Goal: Task Accomplishment & Management: Manage account settings

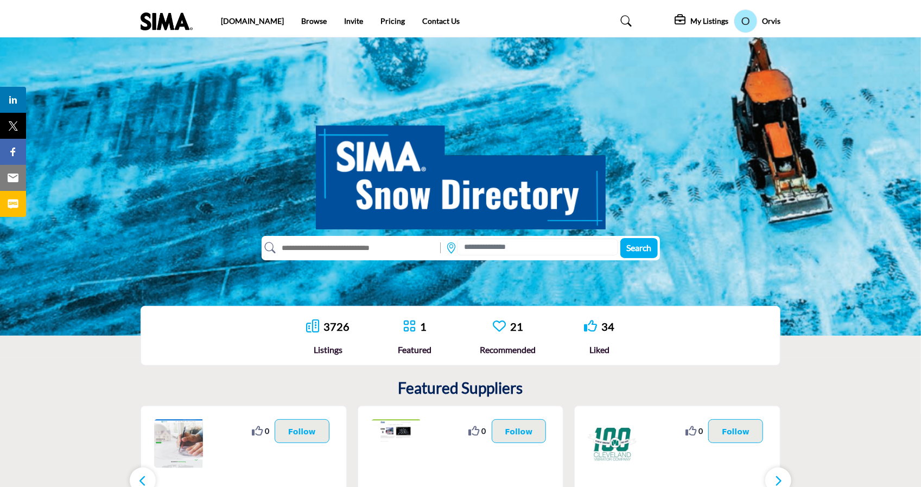
click at [311, 241] on input "text" at bounding box center [355, 247] width 159 height 17
type input "***"
click at [620, 238] on button "Search" at bounding box center [638, 248] width 37 height 20
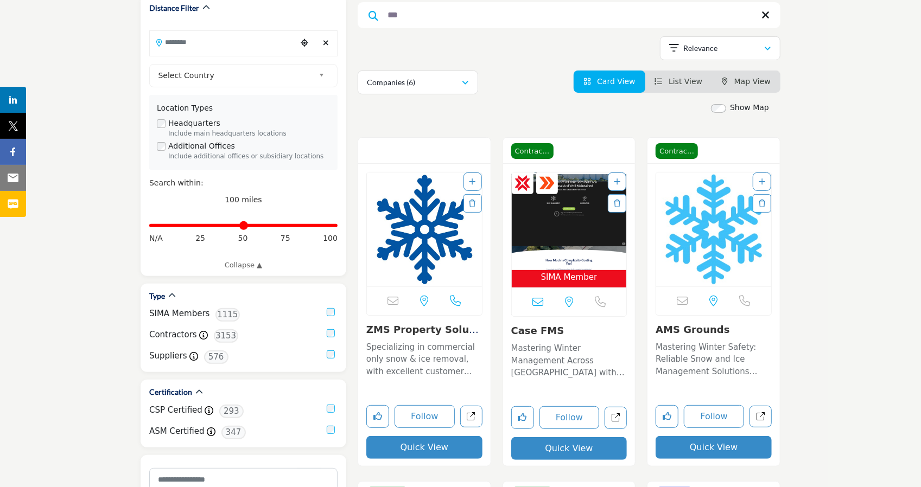
scroll to position [153, 0]
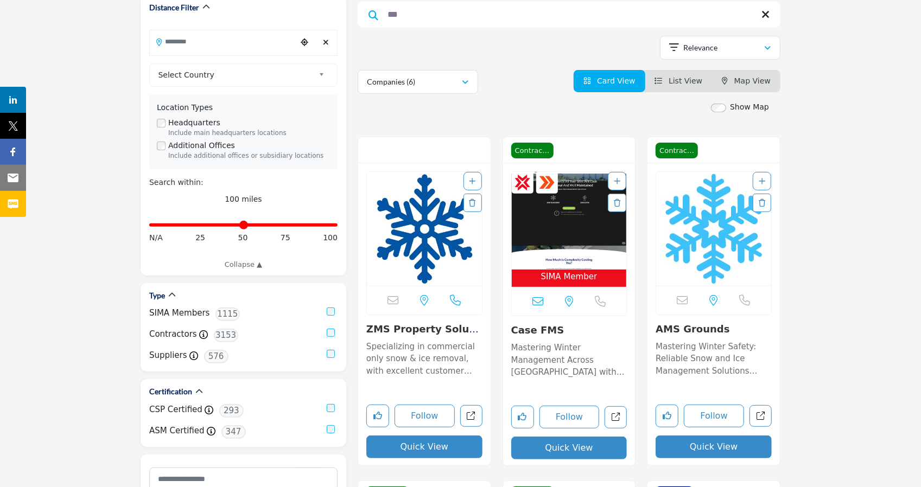
click at [427, 219] on img "Open Listing in new tab" at bounding box center [424, 229] width 115 height 114
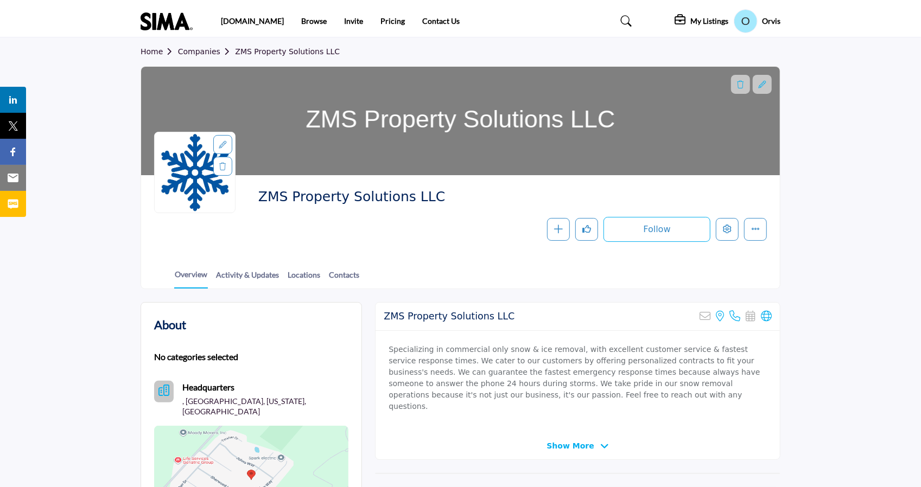
click at [220, 146] on icon at bounding box center [223, 145] width 8 height 8
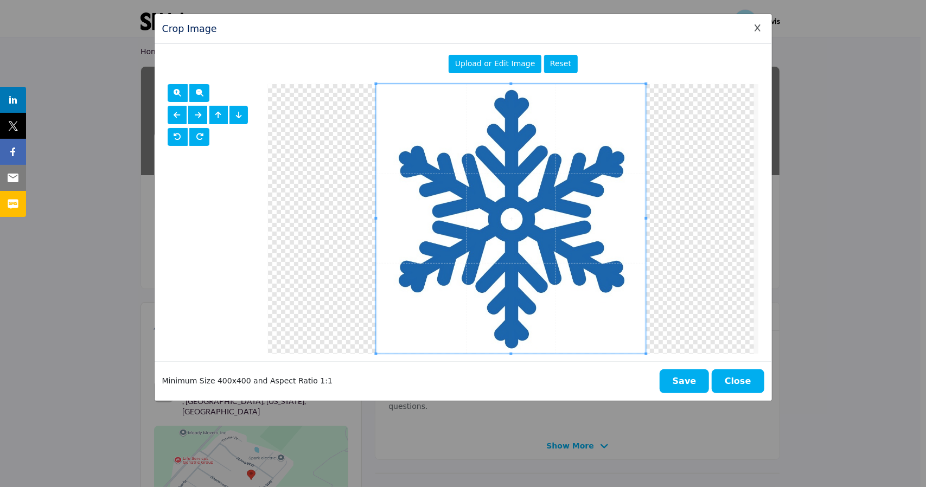
click at [484, 62] on span "Upload or Edit Image" at bounding box center [495, 63] width 80 height 9
click at [483, 61] on span "Upload or Edit Image" at bounding box center [495, 63] width 80 height 9
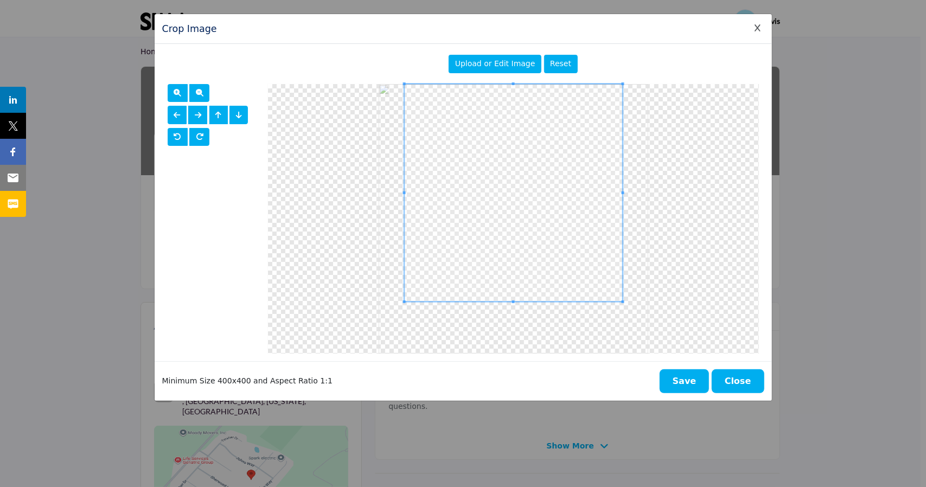
click at [508, 301] on div at bounding box center [514, 193] width 218 height 218
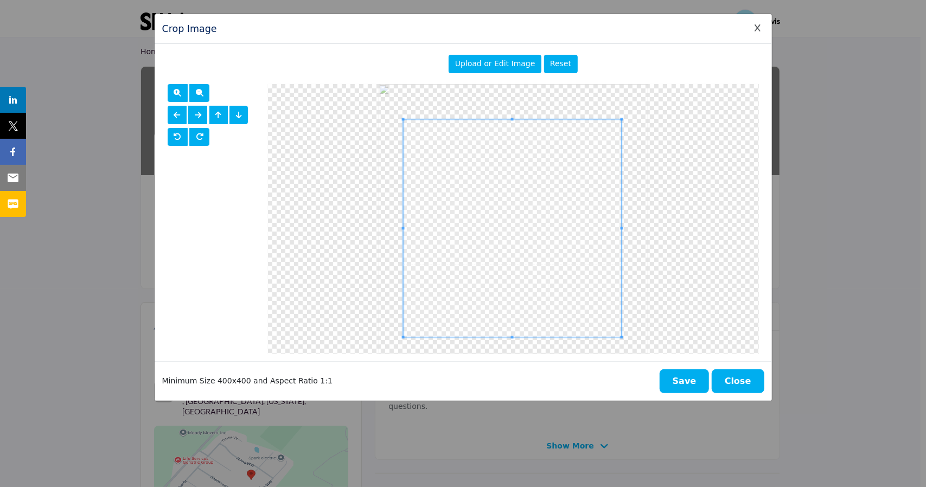
click at [507, 258] on span at bounding box center [513, 228] width 218 height 218
click at [509, 252] on span at bounding box center [513, 227] width 218 height 218
click at [687, 384] on button "Save" at bounding box center [685, 382] width 50 height 24
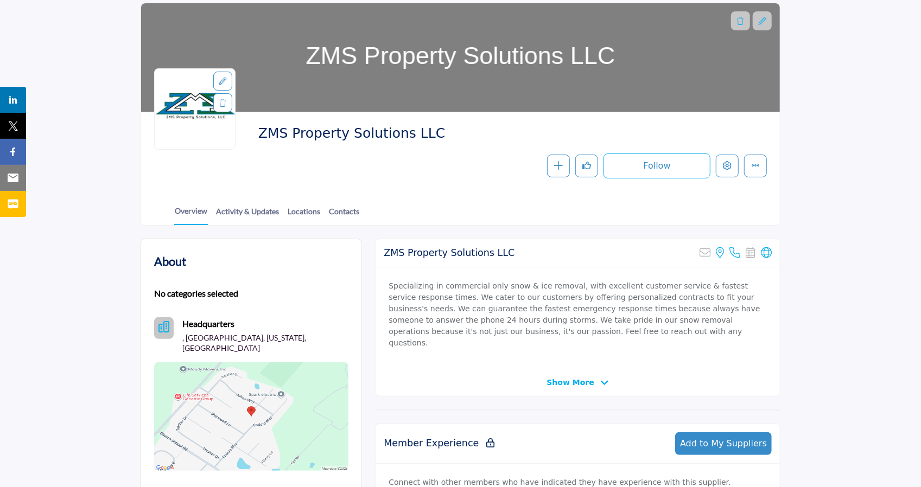
scroll to position [67, 0]
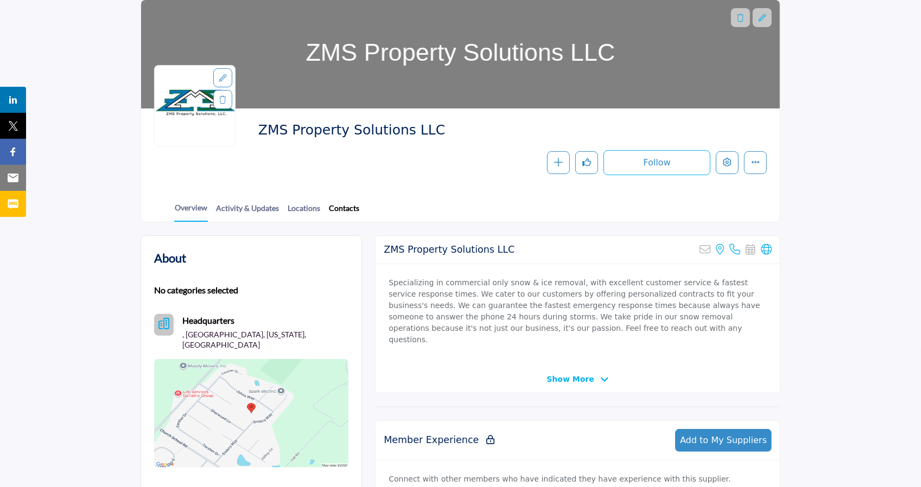
click at [335, 213] on link "Contacts" at bounding box center [343, 211] width 31 height 19
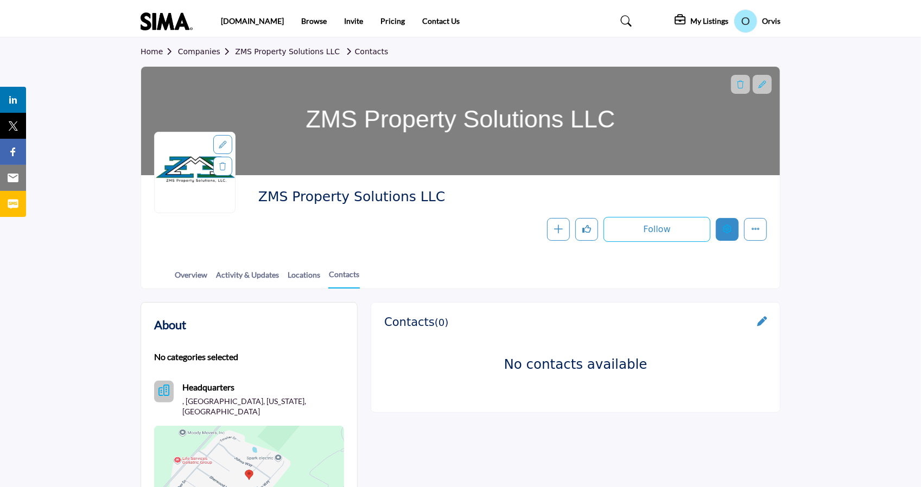
click at [727, 236] on button "Edit company" at bounding box center [727, 229] width 23 height 23
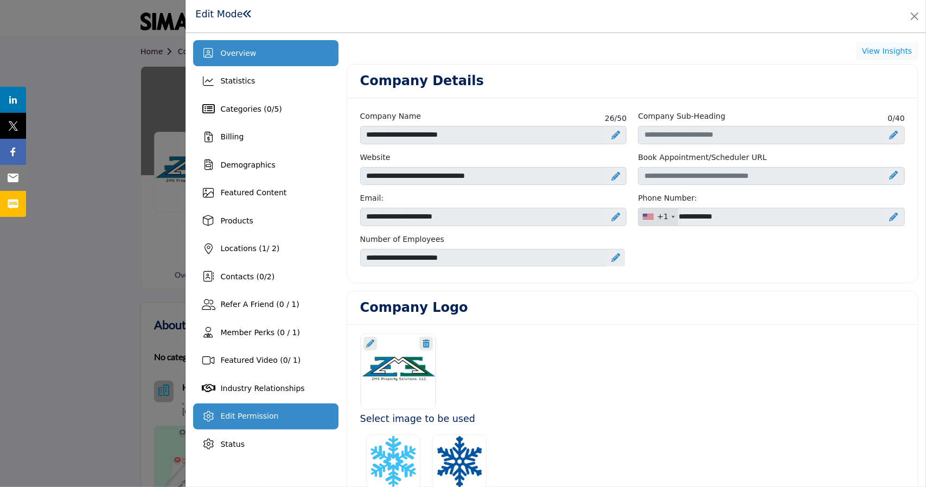
click at [281, 411] on div "Edit Permission" at bounding box center [265, 417] width 145 height 26
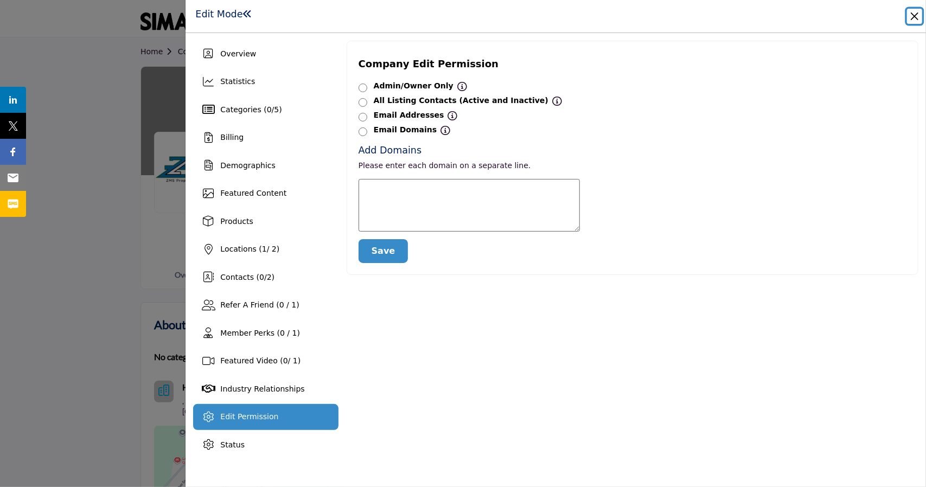
click at [917, 12] on button "Close" at bounding box center [914, 16] width 15 height 15
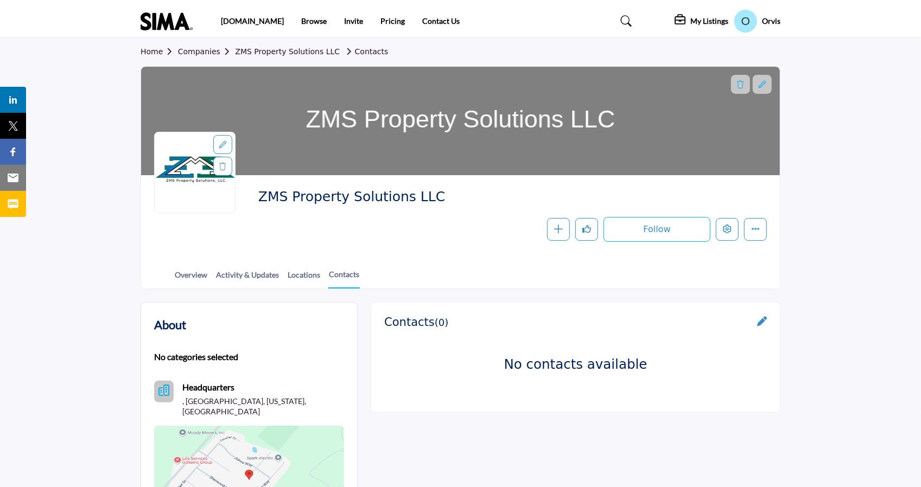
click at [123, 33] on nav "[DOMAIN_NAME] Browse Invite Pricing Contact Us" at bounding box center [460, 20] width 921 height 31
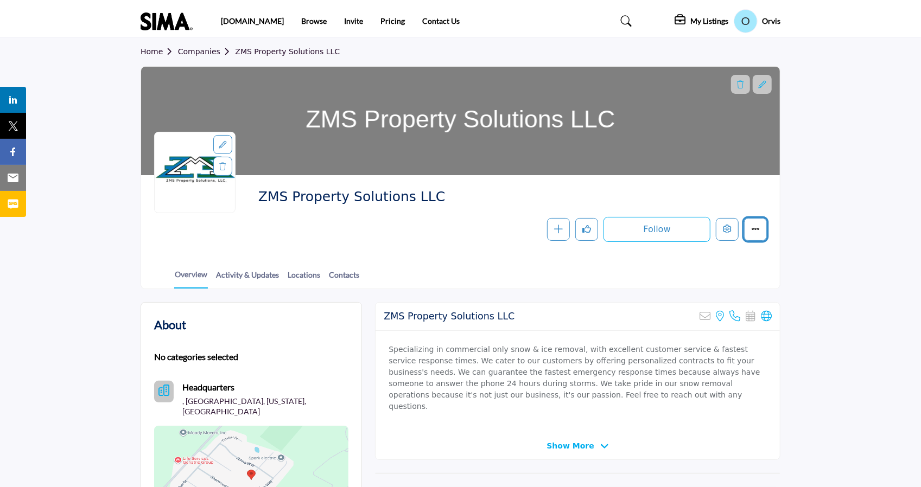
click at [764, 234] on button "More details" at bounding box center [755, 229] width 23 height 23
